Goal: Find specific page/section: Find specific page/section

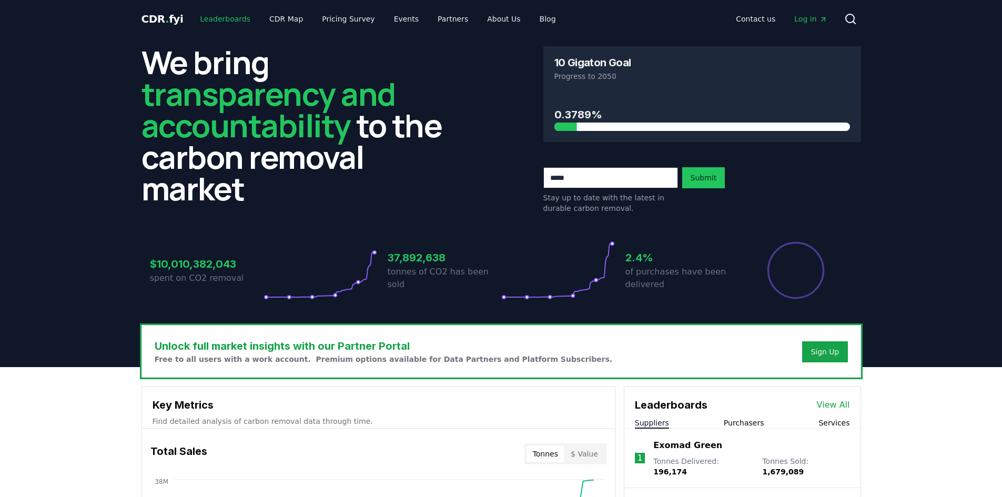
click at [228, 20] on link "Leaderboards" at bounding box center [224, 18] width 67 height 19
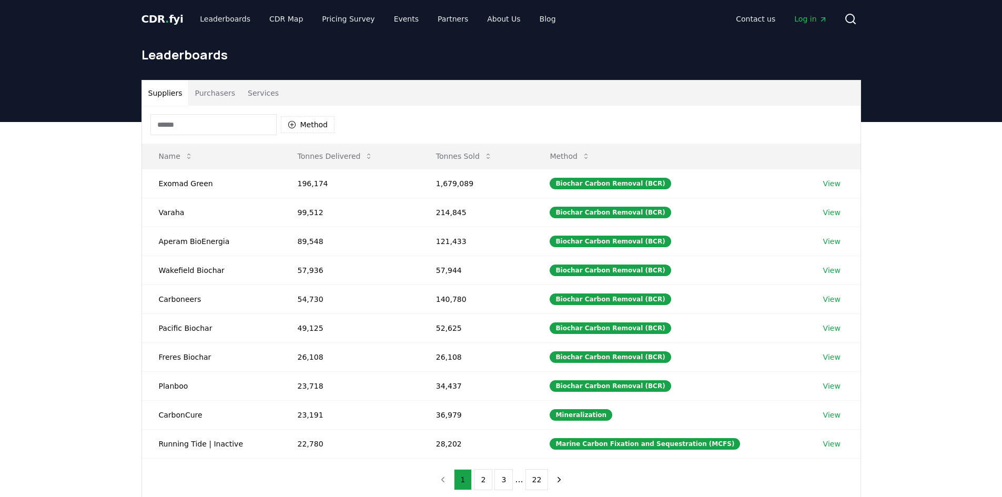
click at [215, 90] on button "Purchasers" at bounding box center [214, 92] width 53 height 25
